Goal: Task Accomplishment & Management: Manage account settings

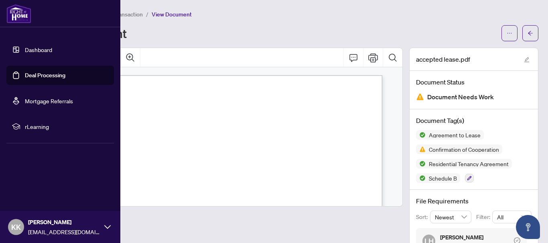
click at [43, 75] on link "Deal Processing" at bounding box center [45, 75] width 41 height 7
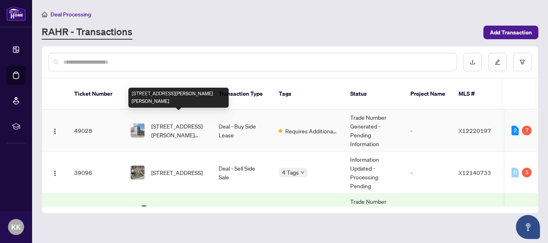
click at [182, 125] on span "[STREET_ADDRESS][PERSON_NAME][PERSON_NAME]" at bounding box center [178, 131] width 55 height 18
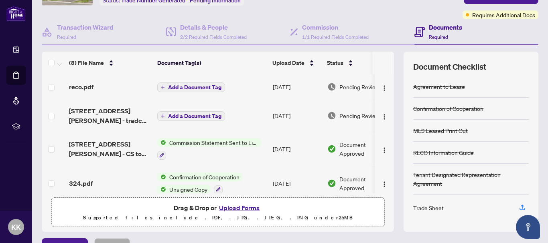
scroll to position [104, 0]
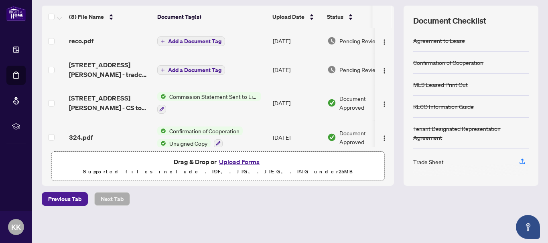
click at [236, 159] on button "Upload Forms" at bounding box center [239, 162] width 45 height 10
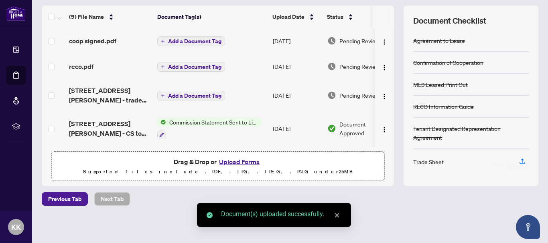
scroll to position [24, 0]
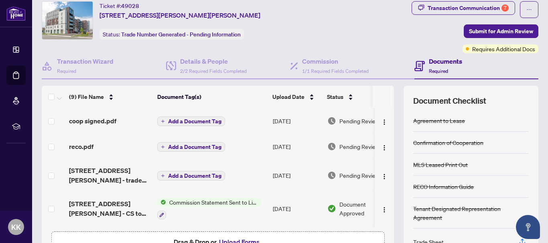
drag, startPoint x: 358, startPoint y: 228, endPoint x: 386, endPoint y: 230, distance: 28.1
click at [386, 230] on div "(9) File Name Document Tag(s) Upload Date Status coop signed.pdf Add a Document…" at bounding box center [218, 176] width 352 height 180
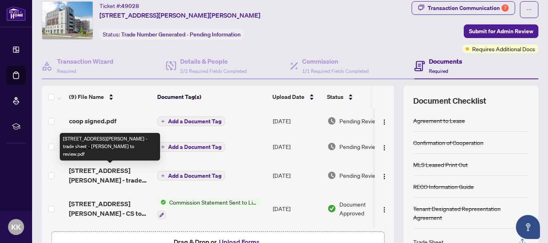
click at [101, 170] on span "[STREET_ADDRESS][PERSON_NAME] - trade sheet - [PERSON_NAME] to review.pdf" at bounding box center [110, 175] width 82 height 19
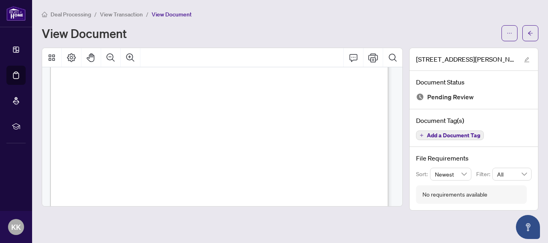
scroll to position [314, 0]
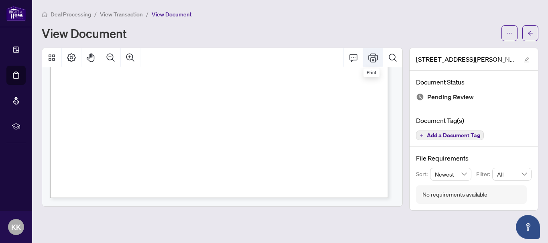
click at [372, 59] on icon "Print" at bounding box center [373, 57] width 10 height 9
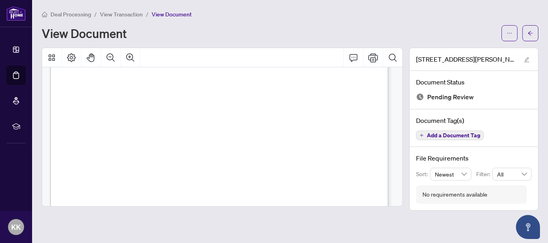
scroll to position [0, 0]
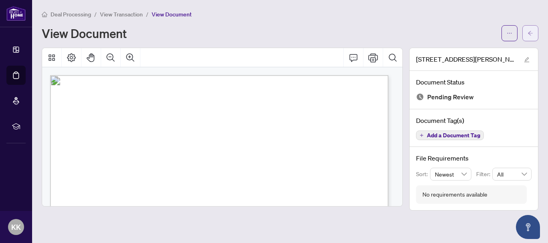
click at [530, 36] on icon "arrow-left" at bounding box center [530, 33] width 6 height 6
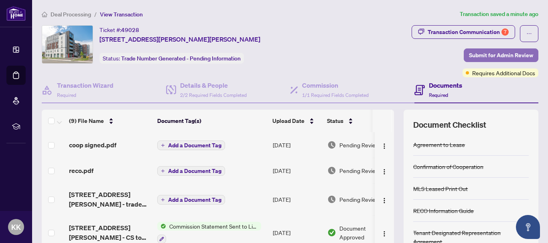
click at [490, 53] on span "Submit for Admin Review" at bounding box center [501, 55] width 64 height 13
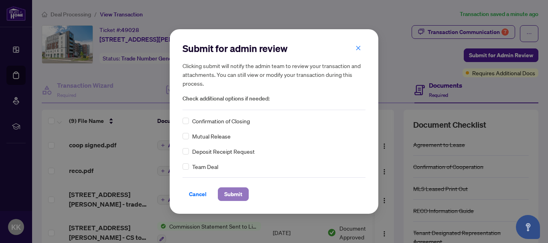
click at [239, 195] on span "Submit" at bounding box center [233, 194] width 18 height 13
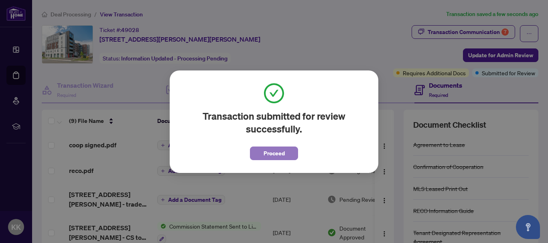
click at [271, 151] on span "Proceed" at bounding box center [273, 153] width 21 height 13
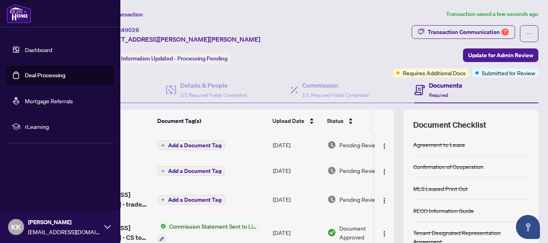
click at [51, 77] on link "Deal Processing" at bounding box center [45, 75] width 41 height 7
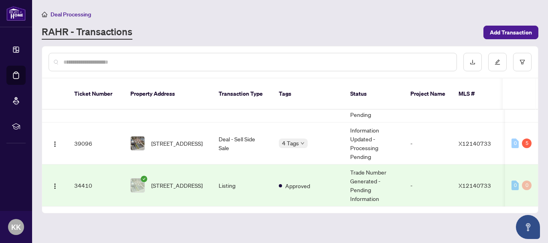
scroll to position [40, 0]
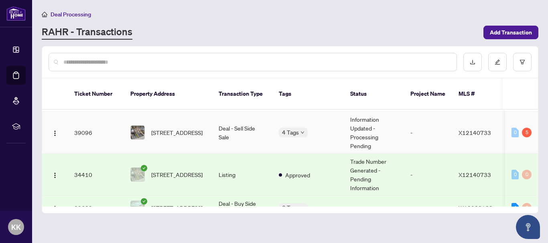
click at [213, 123] on td "Deal - Sell Side Sale" at bounding box center [242, 133] width 60 height 42
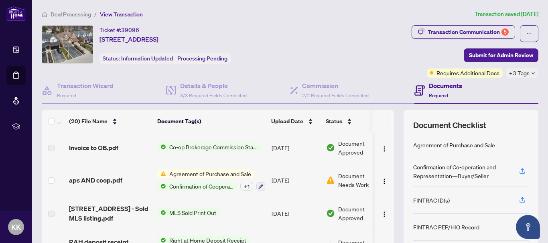
click at [213, 172] on span "Agreement of Purchase and Sale" at bounding box center [210, 174] width 88 height 9
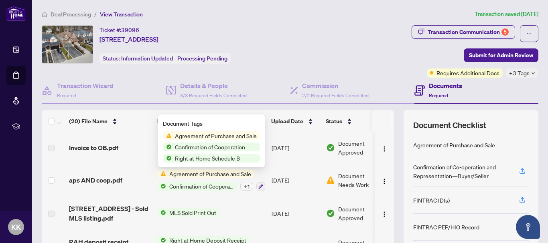
click at [215, 136] on span "Agreement of Purchase and Sale" at bounding box center [216, 136] width 88 height 9
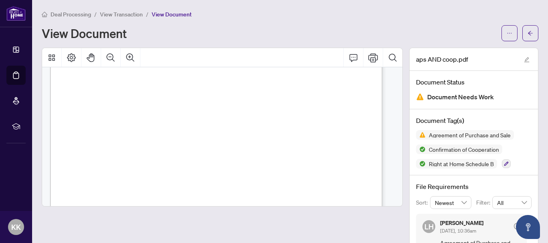
scroll to position [1885, 0]
click at [429, 27] on div "View Document" at bounding box center [269, 33] width 455 height 13
click at [527, 37] on span "button" at bounding box center [530, 33] width 6 height 13
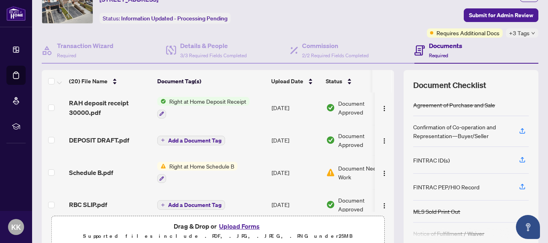
scroll to position [361, 0]
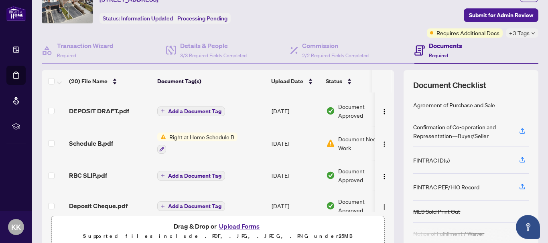
click at [205, 136] on span "Right at Home Schedule B" at bounding box center [201, 137] width 71 height 9
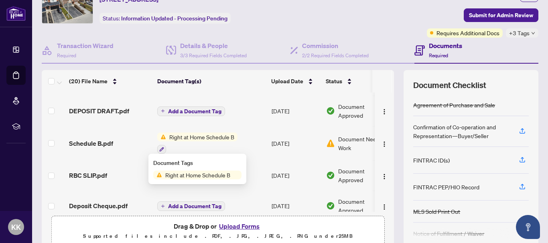
click at [203, 176] on span "Right at Home Schedule B" at bounding box center [197, 175] width 71 height 9
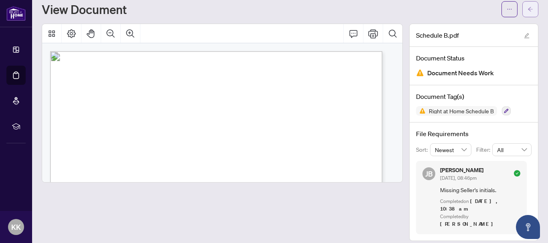
click at [527, 4] on span "button" at bounding box center [530, 9] width 6 height 13
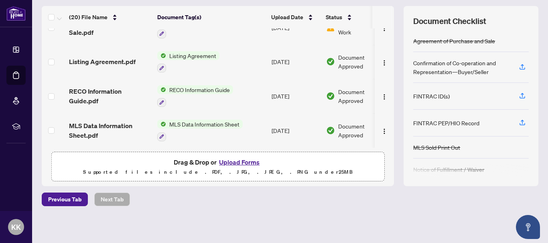
scroll to position [105, 0]
click at [236, 162] on button "Upload Forms" at bounding box center [239, 162] width 45 height 10
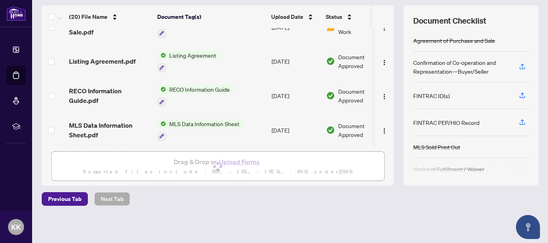
scroll to position [65, 0]
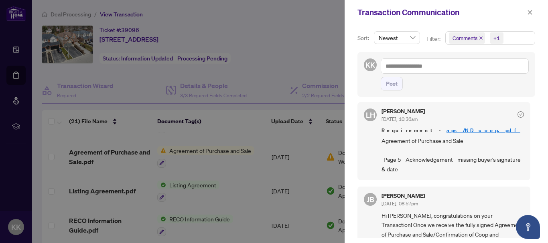
scroll to position [0, 0]
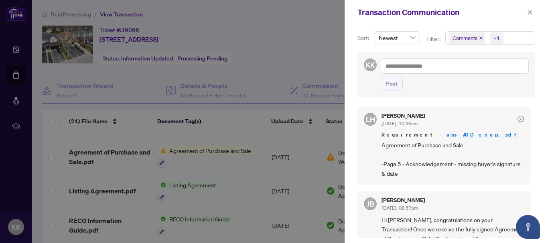
click at [328, 58] on div at bounding box center [274, 121] width 548 height 243
click at [285, 31] on div at bounding box center [274, 121] width 548 height 243
click at [531, 14] on icon "close" at bounding box center [530, 12] width 4 height 4
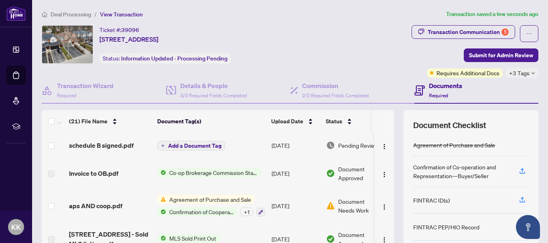
click at [210, 199] on span "Agreement of Purchase and Sale" at bounding box center [210, 199] width 88 height 9
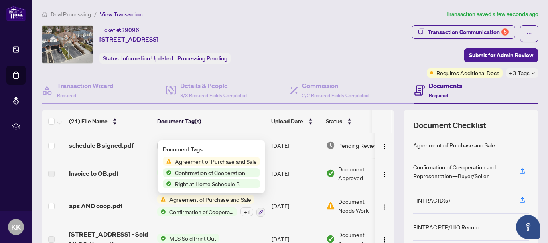
click at [210, 160] on span "Agreement of Purchase and Sale" at bounding box center [216, 161] width 88 height 9
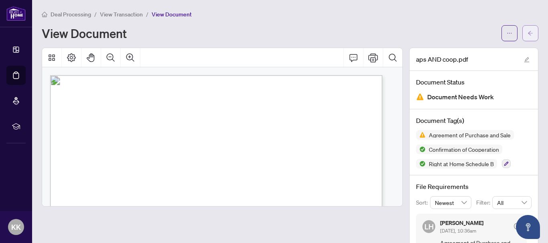
click at [527, 34] on icon "arrow-left" at bounding box center [530, 33] width 6 height 6
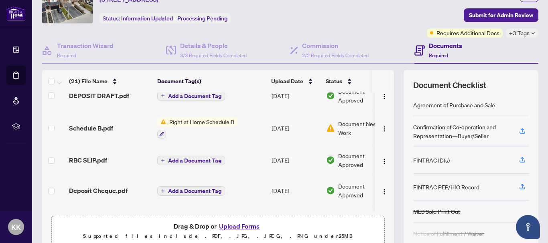
scroll to position [401, 0]
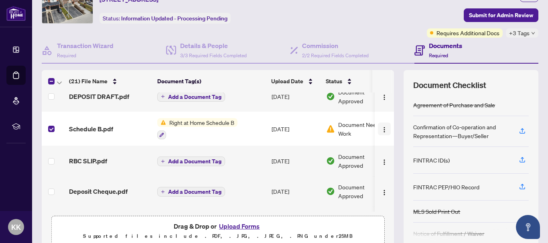
click at [381, 129] on img "button" at bounding box center [384, 130] width 6 height 6
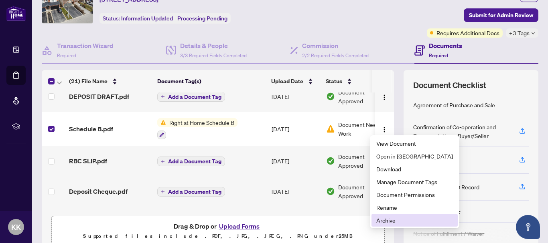
click at [400, 221] on span "Archive" at bounding box center [414, 220] width 77 height 9
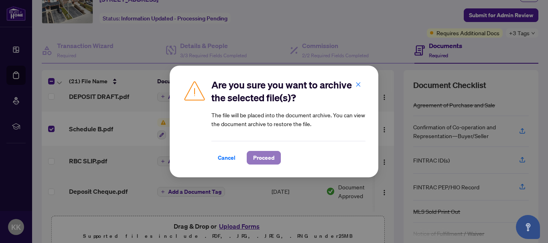
click at [266, 158] on span "Proceed" at bounding box center [263, 158] width 21 height 13
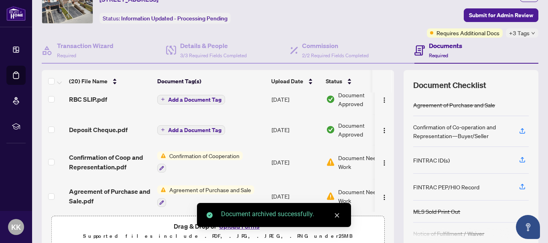
scroll to position [441, 0]
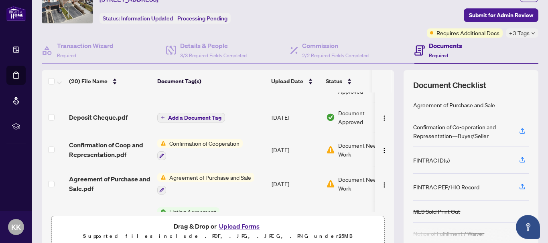
click at [217, 142] on span "Confirmation of Cooperation" at bounding box center [204, 143] width 77 height 9
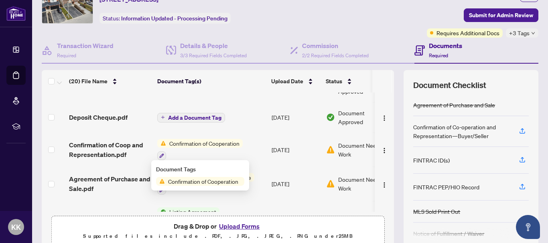
click at [187, 183] on span "Confirmation of Cooperation" at bounding box center [203, 181] width 77 height 9
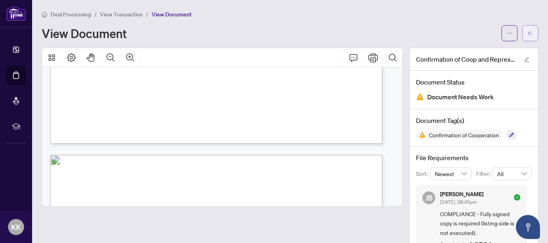
click at [527, 34] on icon "arrow-left" at bounding box center [530, 33] width 6 height 6
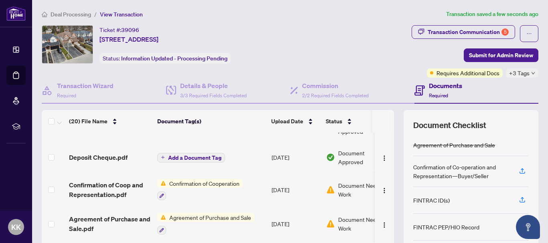
scroll to position [481, 0]
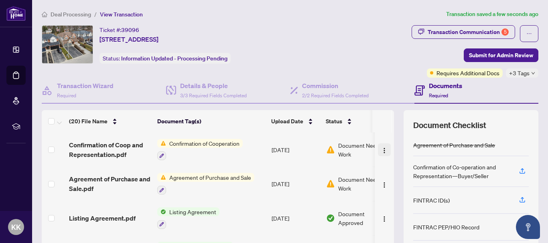
click at [381, 149] on img "button" at bounding box center [384, 151] width 6 height 6
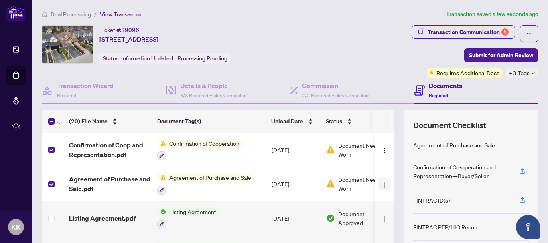
click at [381, 184] on img "button" at bounding box center [384, 185] width 6 height 6
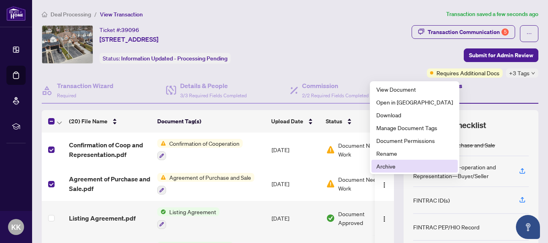
click at [382, 166] on span "Archive" at bounding box center [414, 166] width 77 height 9
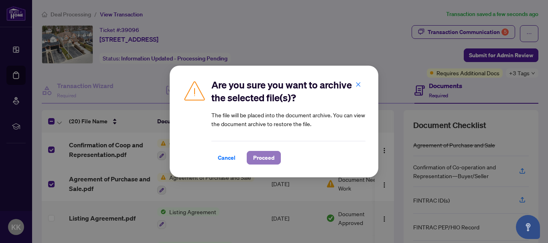
click at [259, 156] on span "Proceed" at bounding box center [263, 158] width 21 height 13
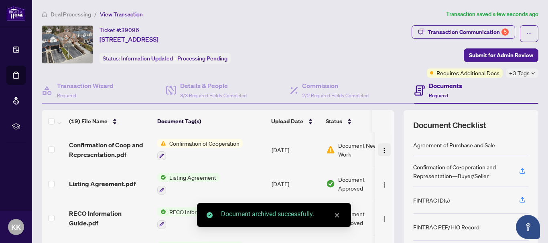
click at [381, 152] on img "button" at bounding box center [384, 151] width 6 height 6
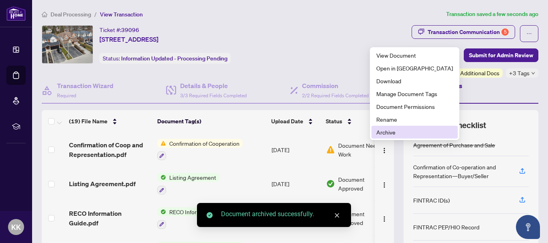
click at [395, 134] on span "Archive" at bounding box center [414, 132] width 77 height 9
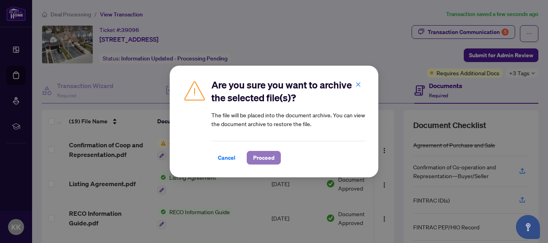
click at [274, 157] on span "Proceed" at bounding box center [263, 158] width 21 height 13
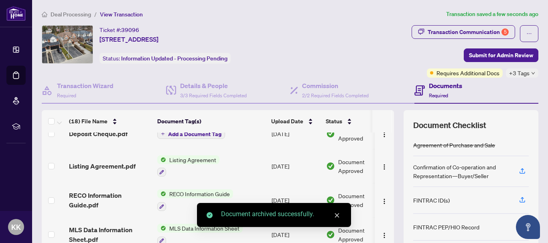
scroll to position [466, 0]
click at [338, 215] on icon "close" at bounding box center [337, 216] width 6 height 6
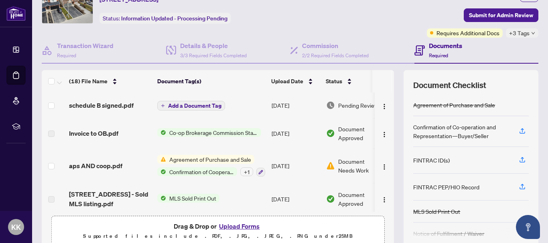
scroll to position [0, 0]
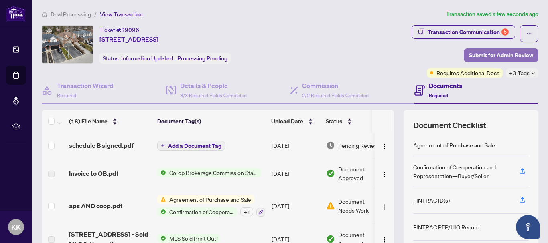
click at [503, 55] on span "Submit for Admin Review" at bounding box center [501, 55] width 64 height 13
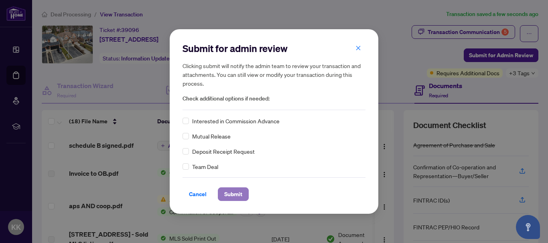
click at [233, 191] on span "Submit" at bounding box center [233, 194] width 18 height 13
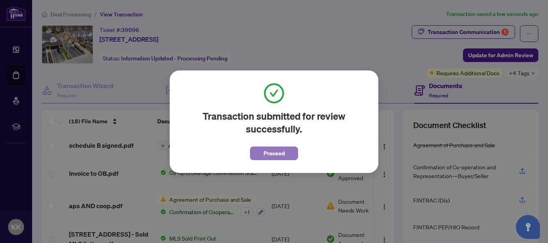
click at [272, 153] on span "Proceed" at bounding box center [273, 153] width 21 height 13
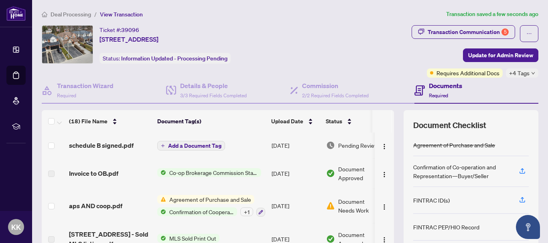
click at [204, 202] on span "Agreement of Purchase and Sale" at bounding box center [210, 199] width 88 height 9
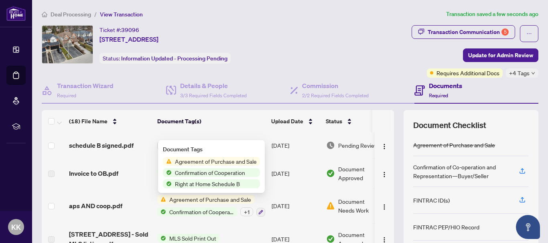
click at [206, 162] on span "Agreement of Purchase and Sale" at bounding box center [216, 161] width 88 height 9
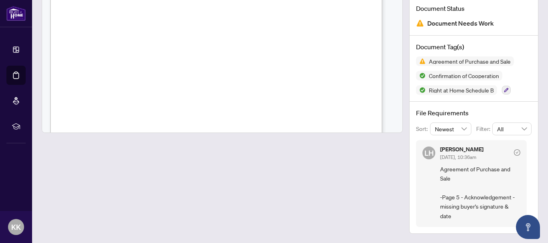
scroll to position [1965, 0]
